Goal: Task Accomplishment & Management: Use online tool/utility

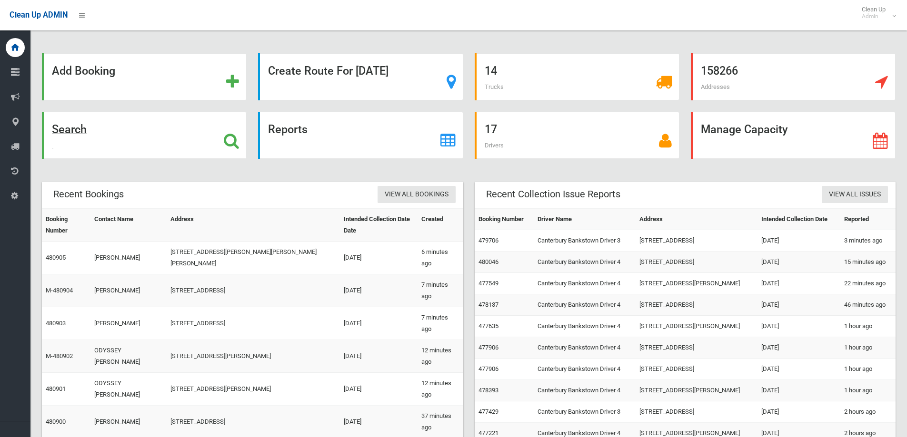
drag, startPoint x: 85, startPoint y: 129, endPoint x: 108, endPoint y: 128, distance: 22.4
click at [85, 129] on strong "Search" at bounding box center [69, 129] width 35 height 13
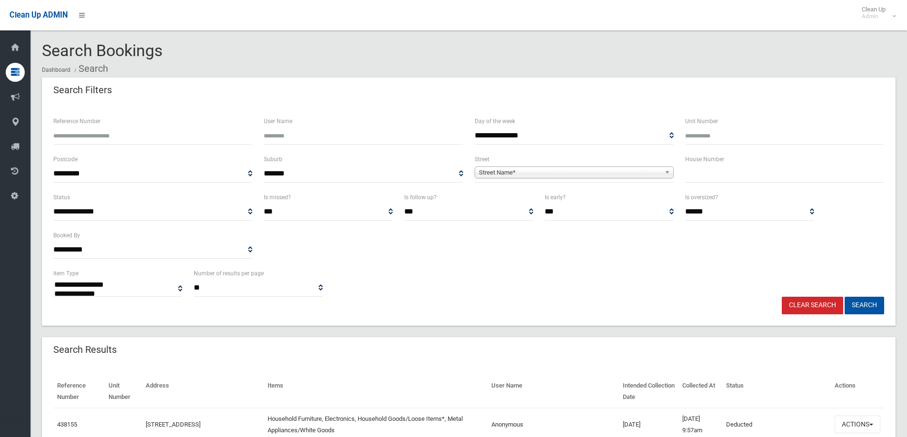
select select
click at [535, 171] on span "Street Name*" at bounding box center [570, 172] width 182 height 11
type input "*****"
click at [716, 170] on input "text" at bounding box center [784, 174] width 199 height 18
type input "***"
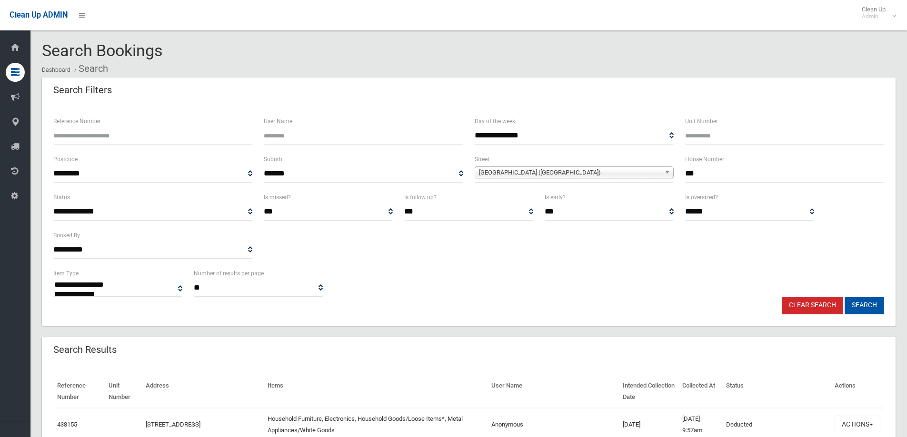
click at [863, 306] on button "Search" at bounding box center [864, 306] width 40 height 18
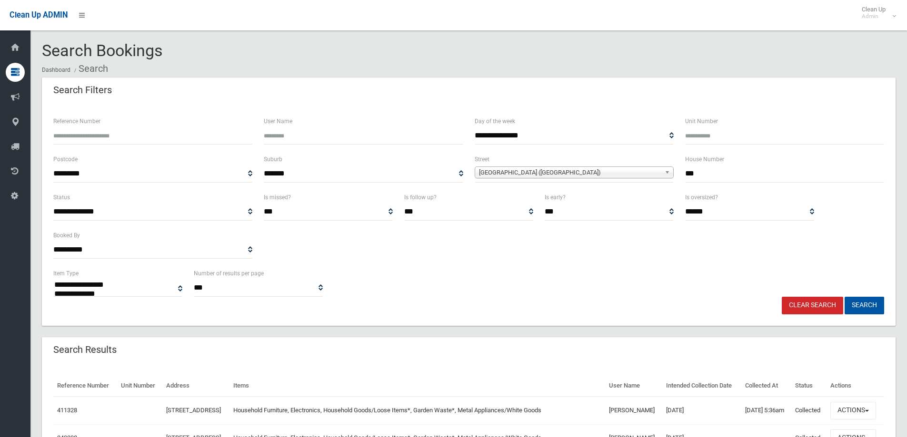
select select
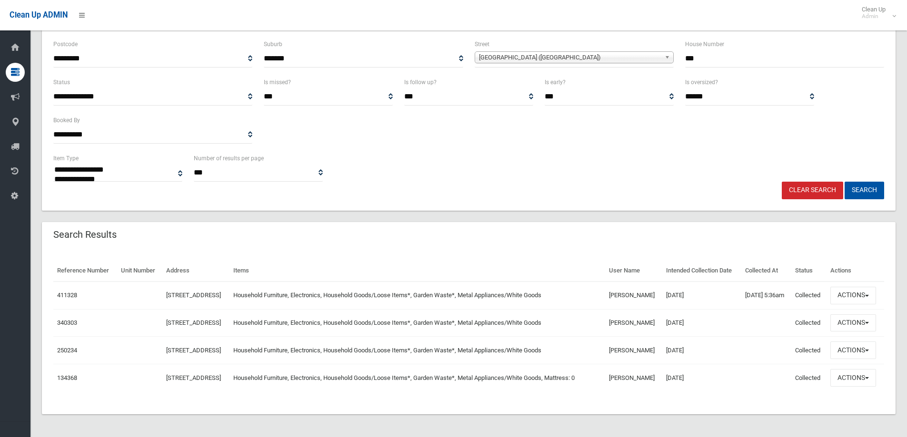
scroll to position [148, 0]
click at [850, 287] on button "Actions" at bounding box center [853, 296] width 46 height 18
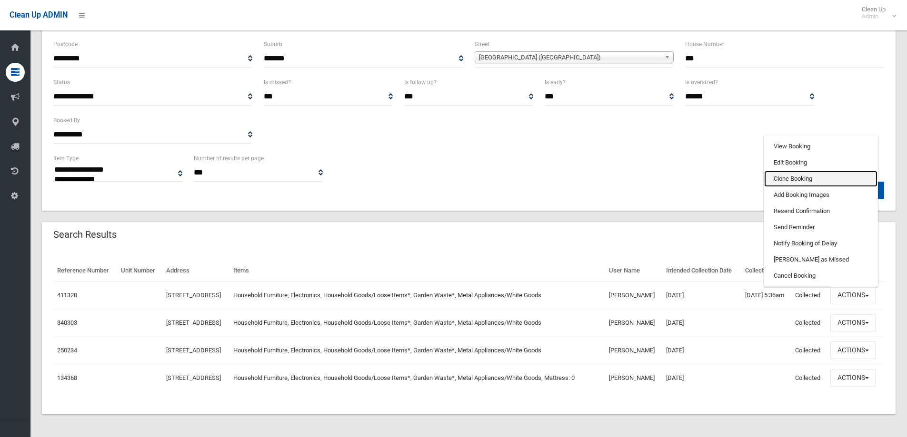
click at [812, 171] on link "Clone Booking" at bounding box center [820, 179] width 113 height 16
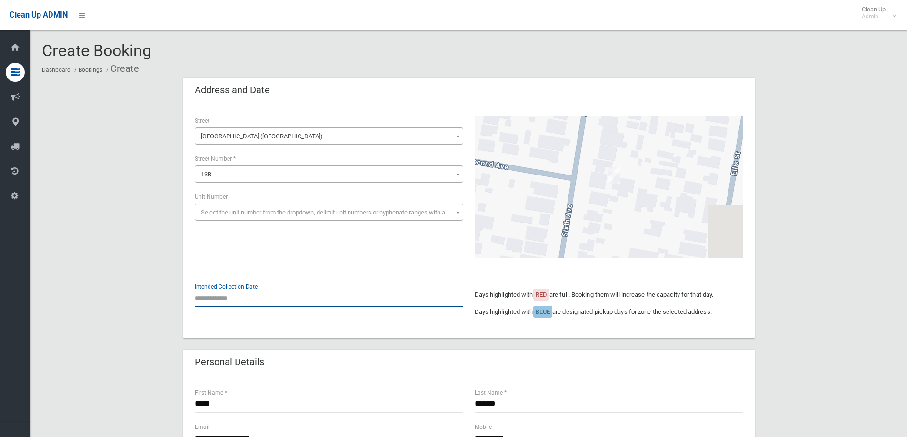
click at [251, 303] on input "text" at bounding box center [329, 298] width 268 height 18
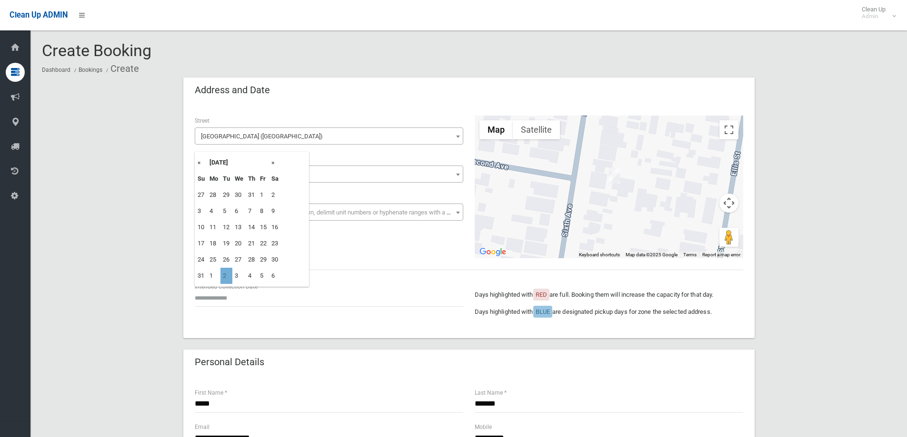
click at [226, 277] on td "2" at bounding box center [226, 276] width 12 height 16
type input "**********"
click at [274, 298] on input "**********" at bounding box center [329, 298] width 268 height 18
click at [227, 195] on td "2" at bounding box center [226, 195] width 12 height 16
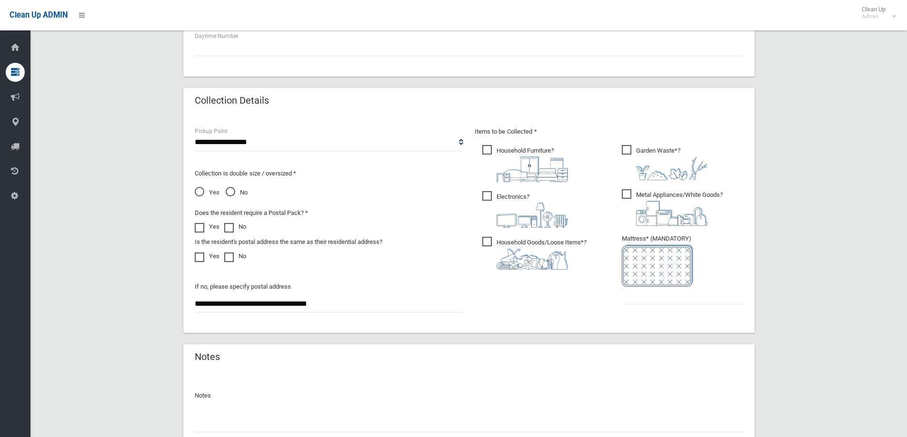
scroll to position [428, 0]
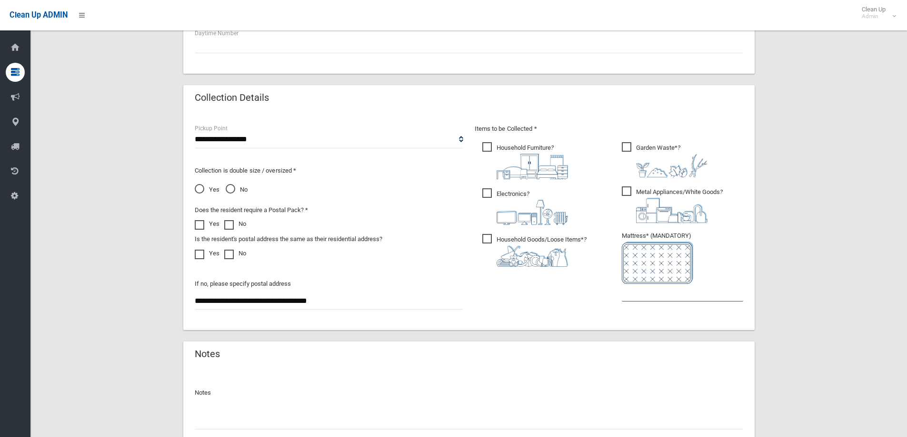
click at [660, 296] on input "text" at bounding box center [682, 293] width 121 height 18
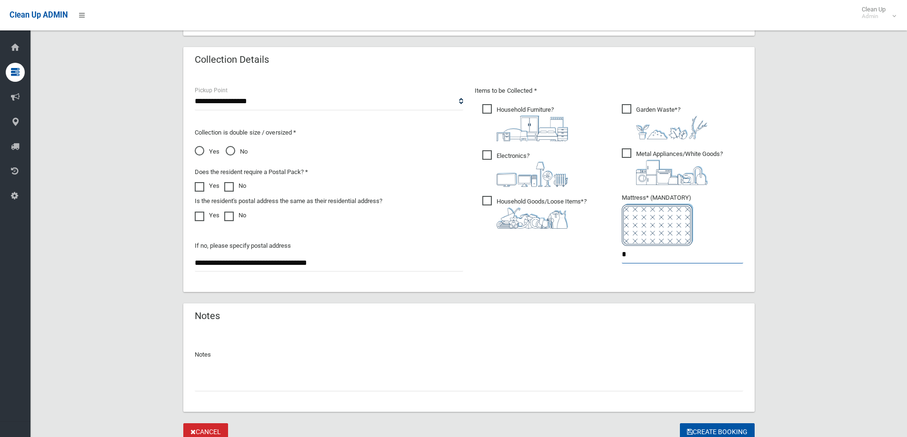
scroll to position [505, 0]
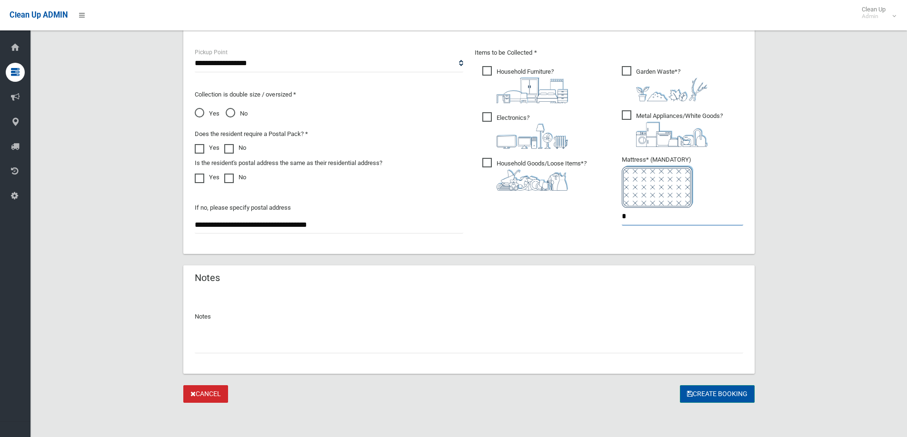
type input "*"
click at [698, 396] on button "Create Booking" at bounding box center [717, 395] width 75 height 18
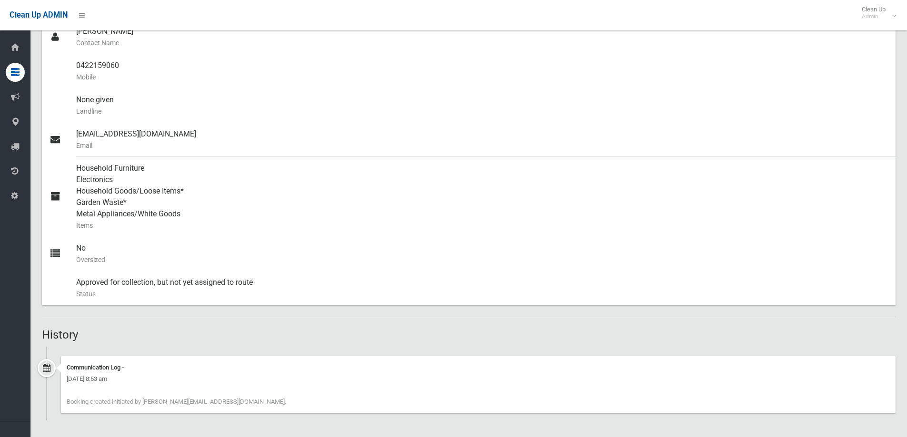
scroll to position [308, 0]
